Goal: Task Accomplishment & Management: Manage account settings

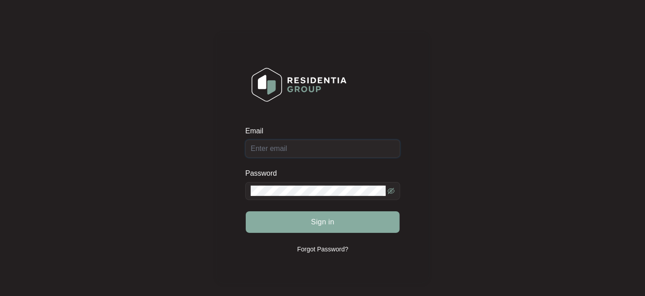
type input "[EMAIL_ADDRESS][DOMAIN_NAME]"
click at [310, 223] on button "Sign in" at bounding box center [323, 222] width 154 height 22
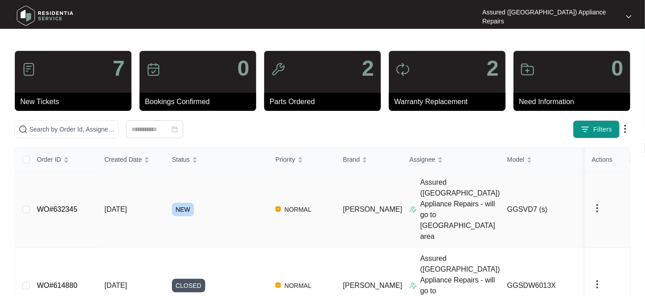
click at [48, 205] on link "WO#632345" at bounding box center [57, 209] width 41 height 8
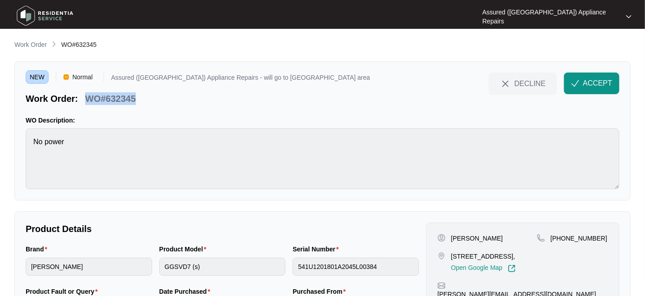
drag, startPoint x: 85, startPoint y: 97, endPoint x: 139, endPoint y: 99, distance: 53.6
click at [139, 99] on div "WO#632345" at bounding box center [110, 97] width 58 height 16
copy p "WO#632345"
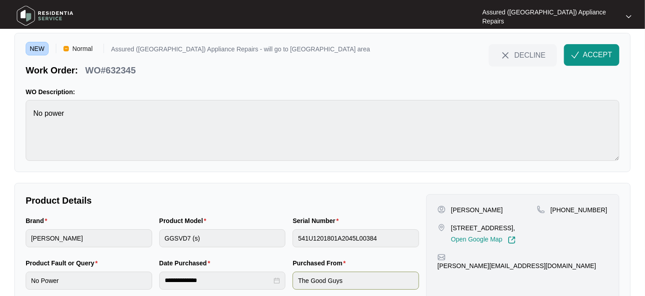
scroll to position [13, 0]
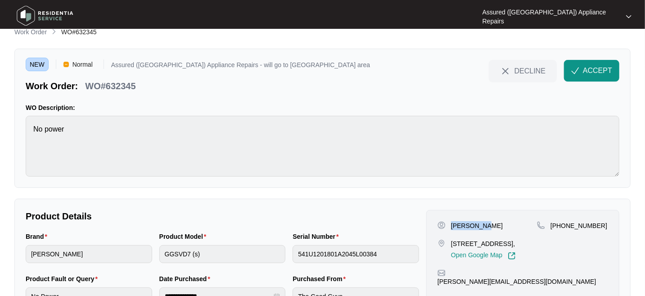
drag, startPoint x: 451, startPoint y: 222, endPoint x: 482, endPoint y: 224, distance: 31.1
click at [482, 224] on div "[PERSON_NAME]" at bounding box center [487, 225] width 99 height 9
copy p "[PERSON_NAME]"
drag, startPoint x: 556, startPoint y: 222, endPoint x: 594, endPoint y: 221, distance: 37.8
click at [594, 221] on div "[PHONE_NUMBER]" at bounding box center [572, 225] width 71 height 9
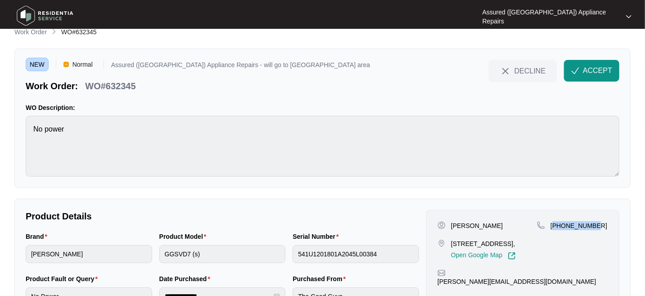
copy p "61450595098"
drag, startPoint x: 594, startPoint y: 75, endPoint x: 600, endPoint y: 75, distance: 5.9
click at [595, 75] on span "ACCEPT" at bounding box center [597, 70] width 29 height 11
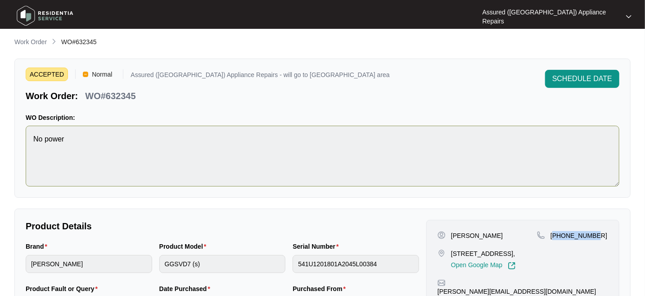
scroll to position [0, 0]
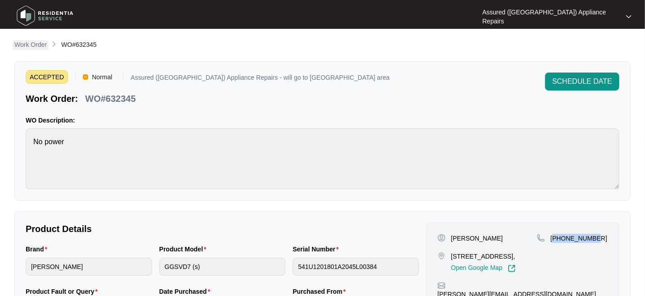
click at [32, 44] on p "Work Order" at bounding box center [30, 44] width 32 height 9
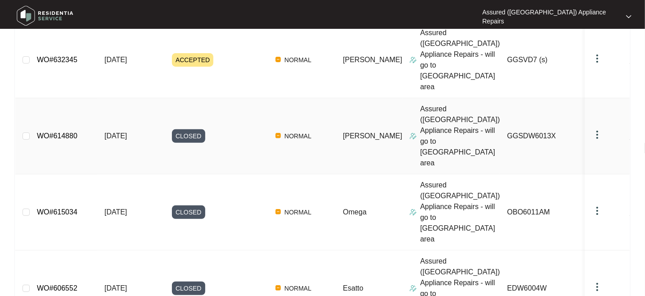
scroll to position [90, 0]
